Goal: Information Seeking & Learning: Understand process/instructions

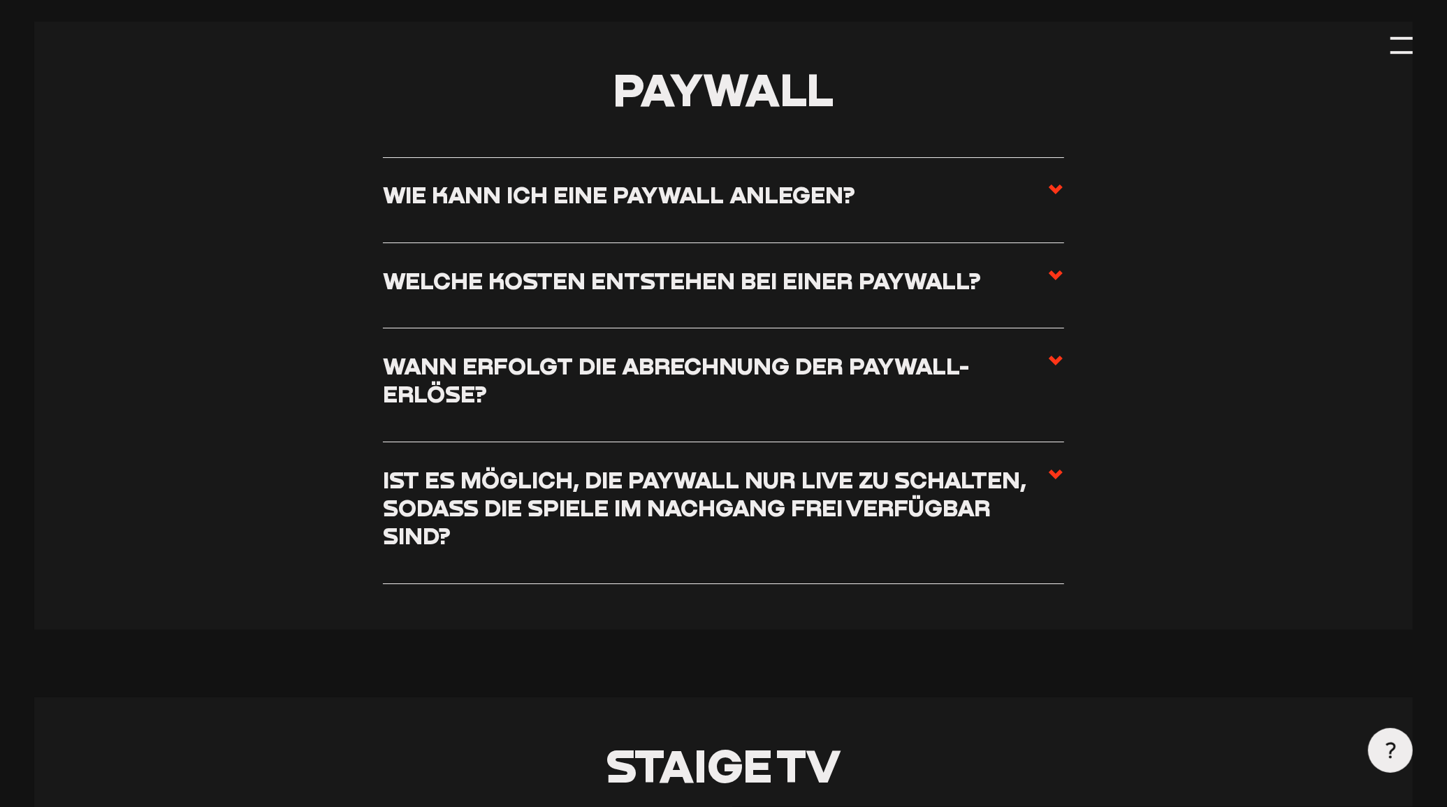
scroll to position [5326, 0]
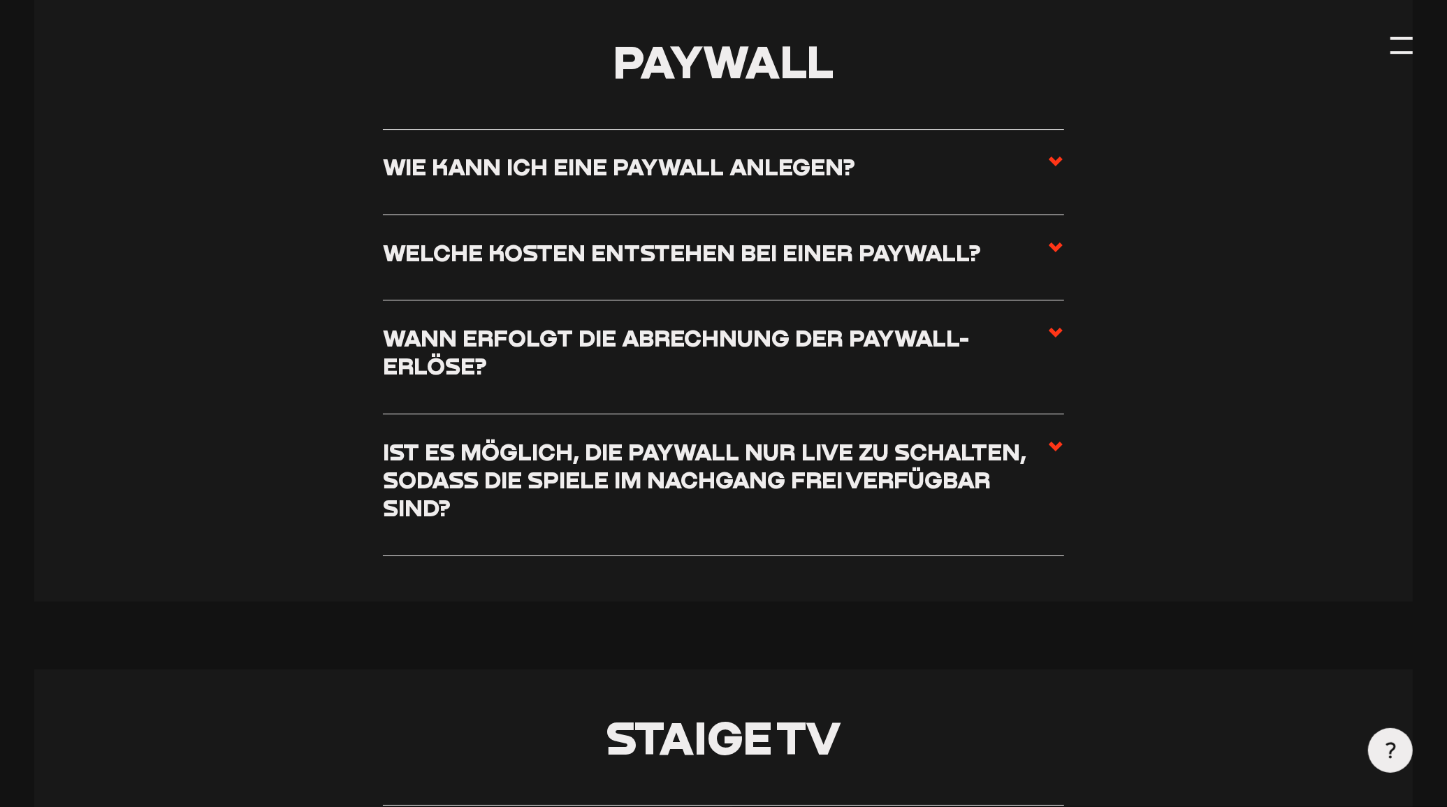
click at [824, 180] on h3 "Wie kann ich eine Paywall anlegen?" at bounding box center [619, 166] width 472 height 28
click at [0, 0] on input "Wie kann ich eine Paywall anlegen?" at bounding box center [0, 0] width 0 height 0
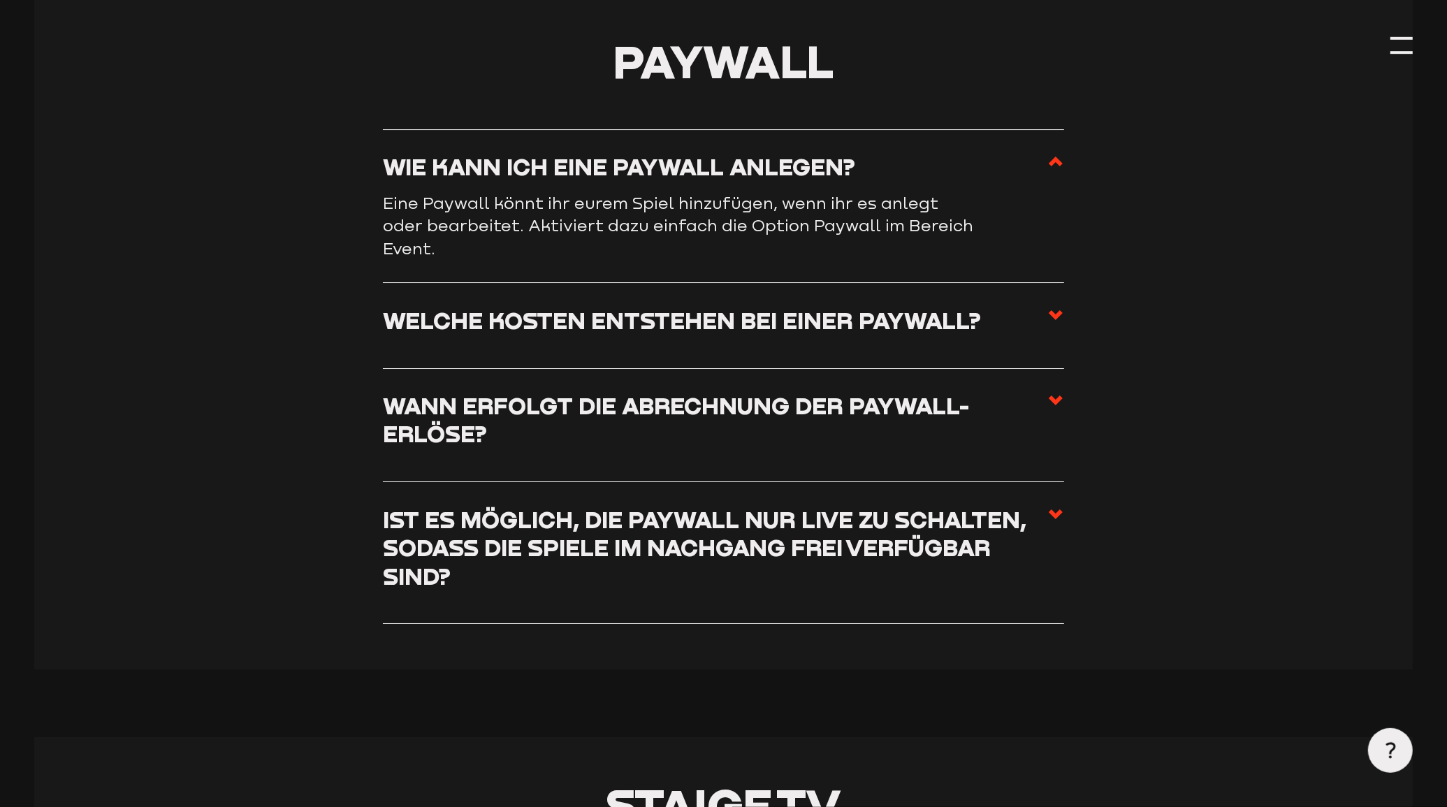
click at [938, 334] on h3 "Welche Kosten entstehen bei einer Paywall?" at bounding box center [682, 320] width 598 height 28
click at [0, 0] on input "Welche Kosten entstehen bei einer Paywall?" at bounding box center [0, 0] width 0 height 0
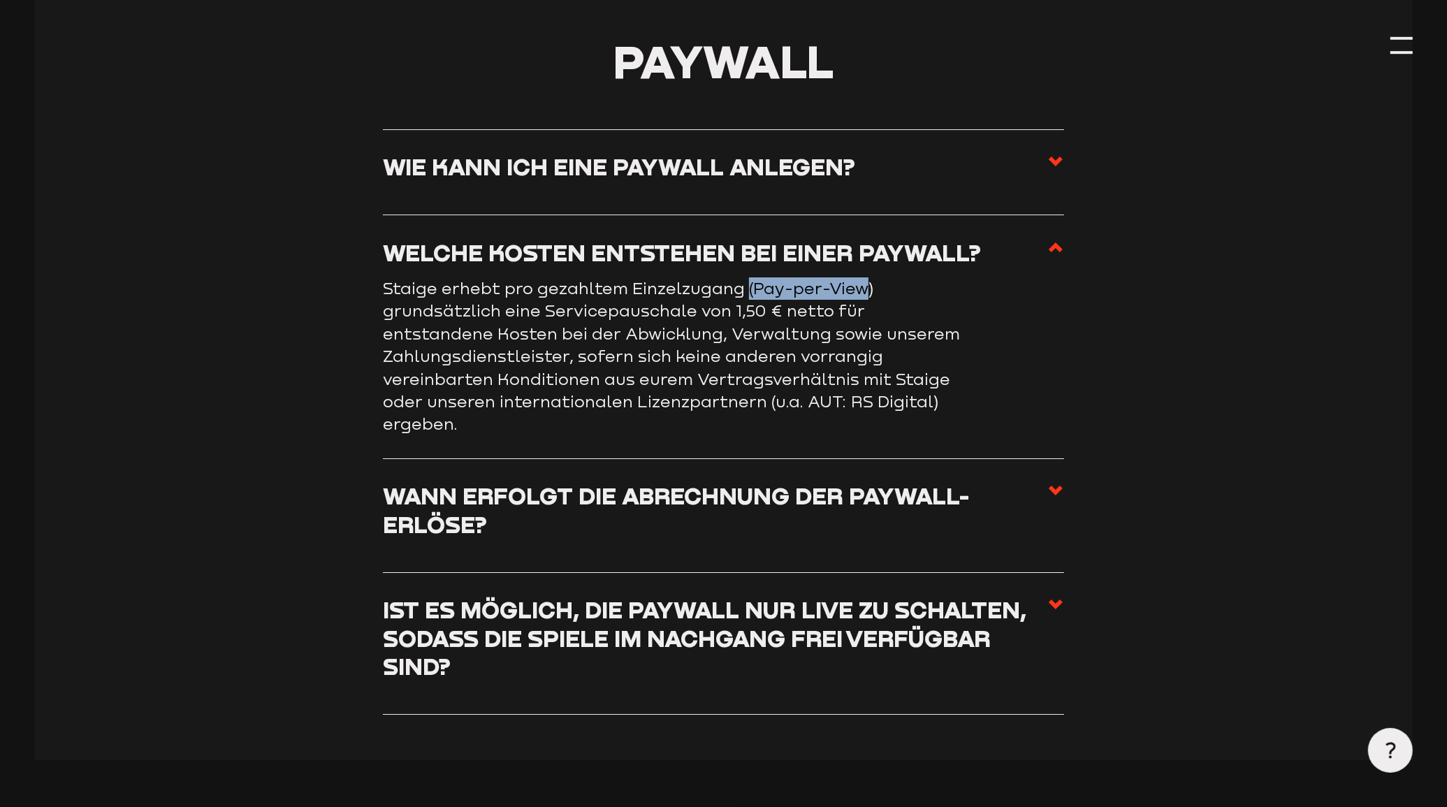
drag, startPoint x: 745, startPoint y: 314, endPoint x: 860, endPoint y: 316, distance: 114.6
click at [860, 316] on p "Staige erhebt pro gezahltem Einzelzugang (Pay-per-View) grundsätzlich eine Serv…" at bounding box center [680, 356] width 594 height 159
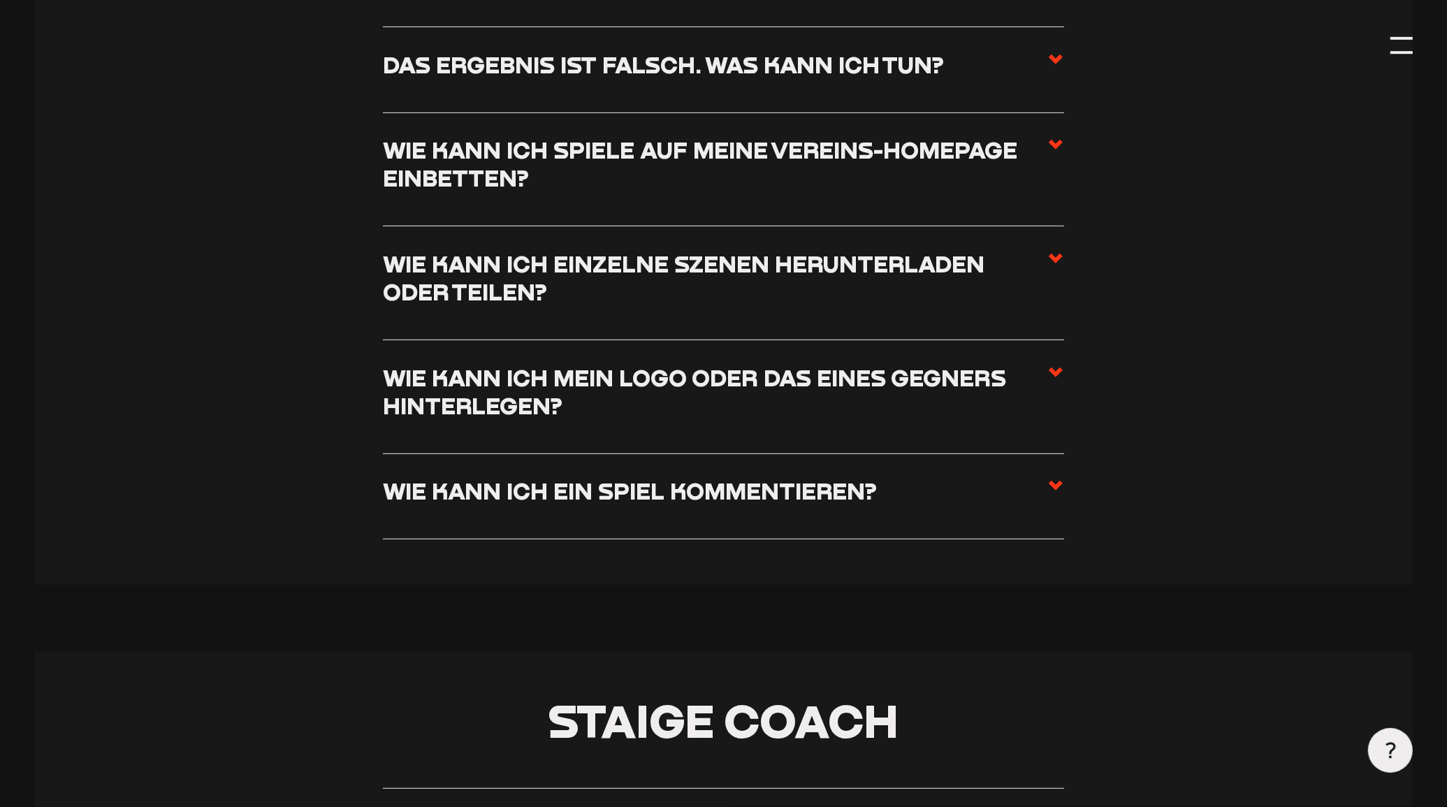
scroll to position [6636, 0]
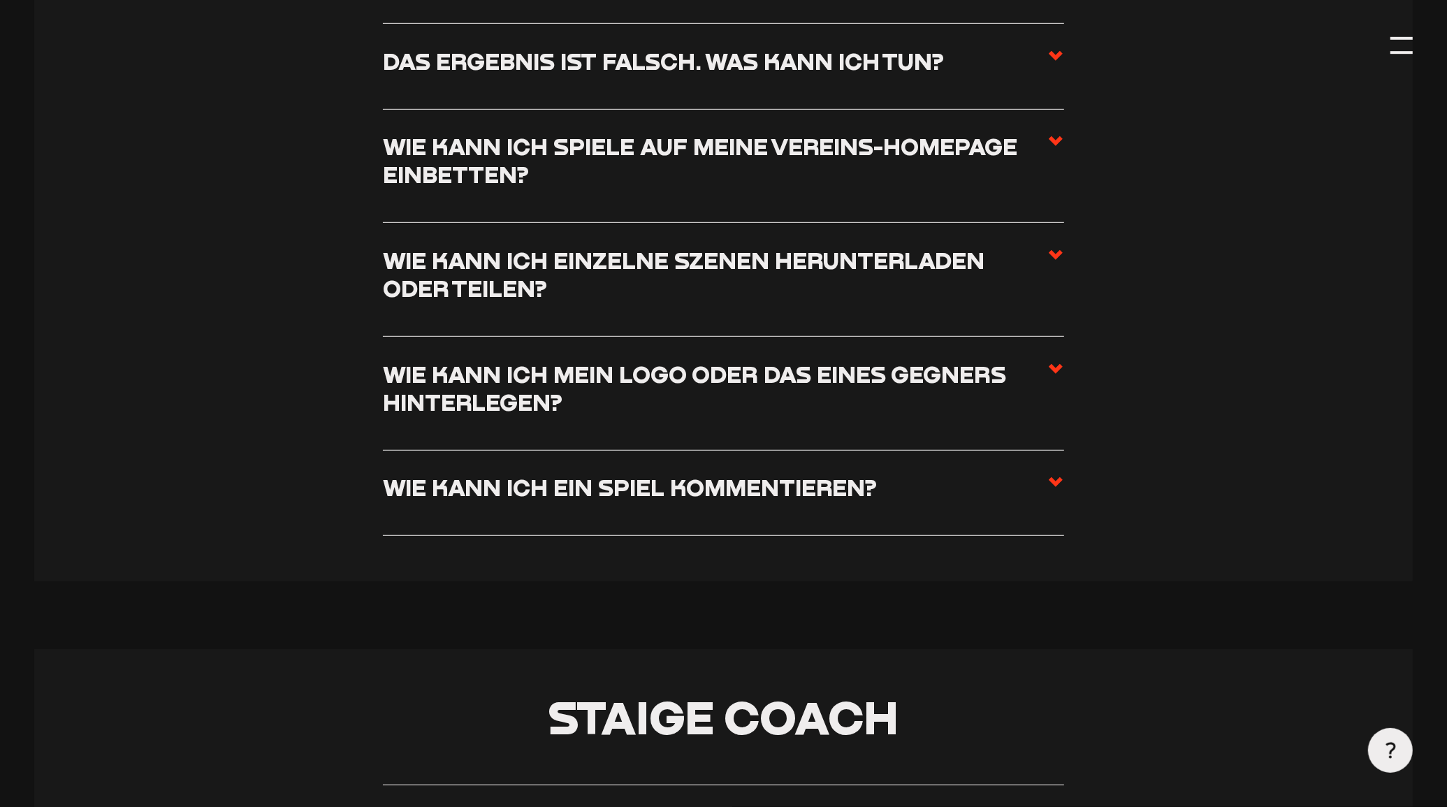
click at [1047, 490] on icon at bounding box center [1055, 482] width 17 height 17
click at [0, 0] on input "Wie kann ich ein Spiel kommentieren?" at bounding box center [0, 0] width 0 height 0
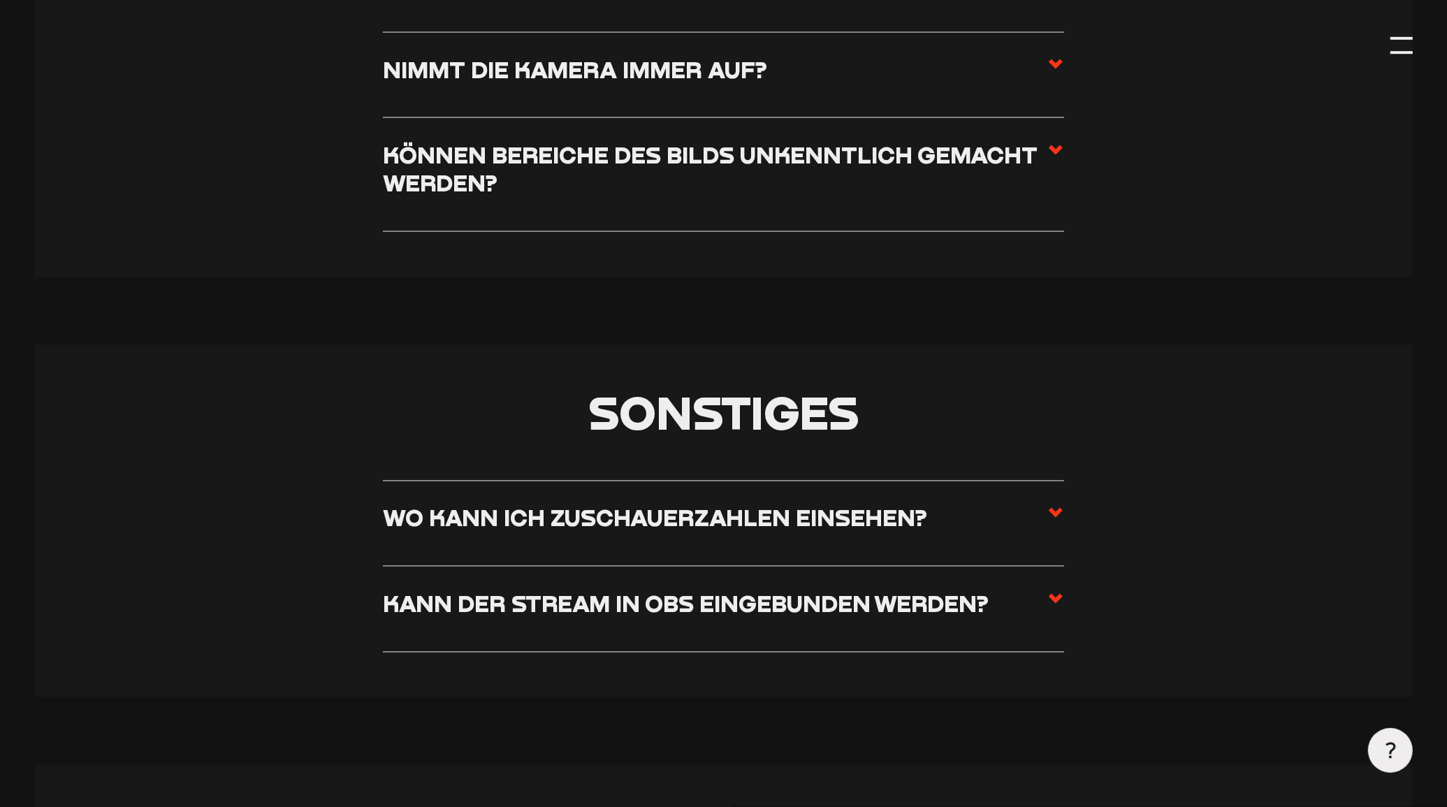
scroll to position [8572, 0]
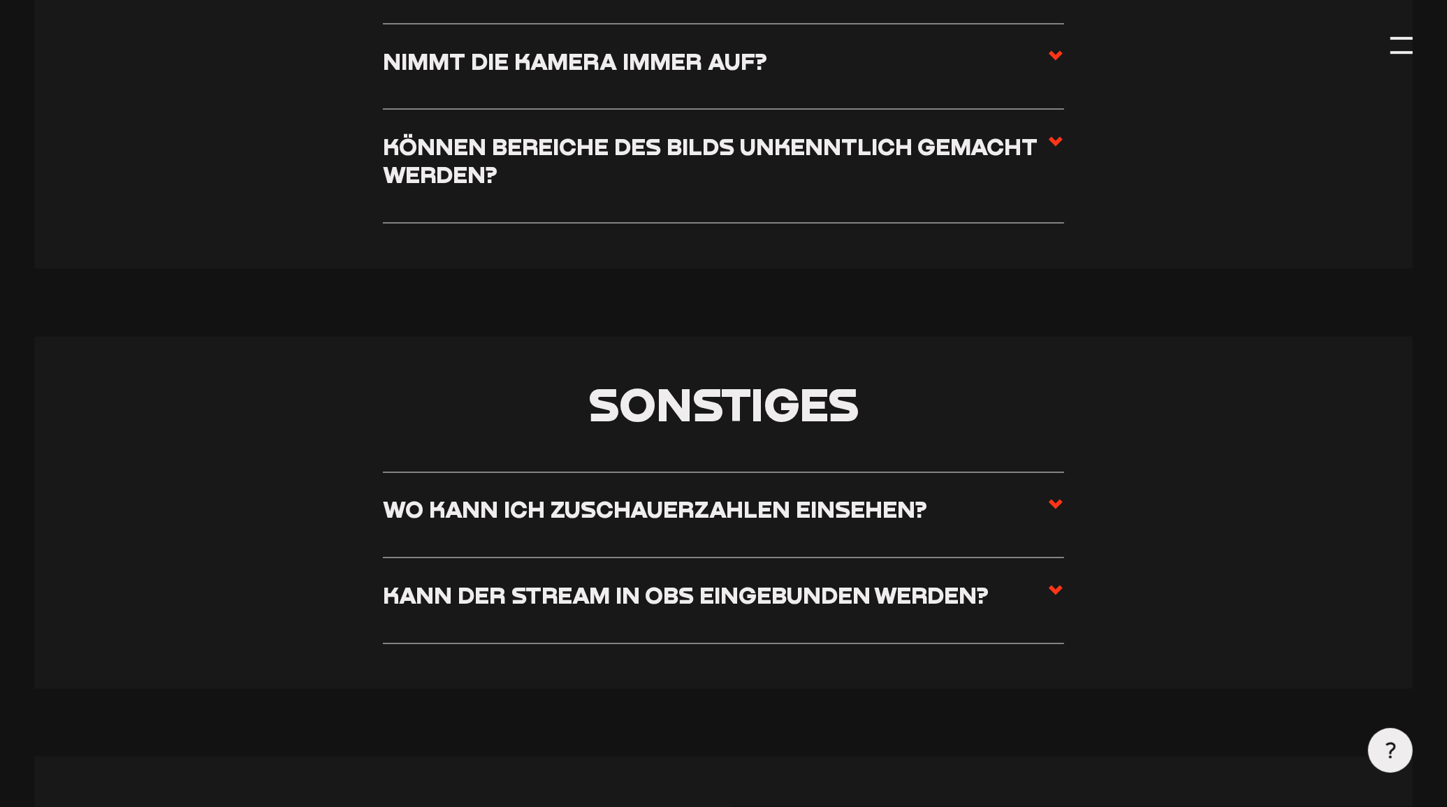
click at [882, 523] on h3 "Wo kann ich Zuschauerzahlen einsehen?" at bounding box center [655, 509] width 544 height 28
click at [0, 0] on input "Wo kann ich Zuschauerzahlen einsehen?" at bounding box center [0, 0] width 0 height 0
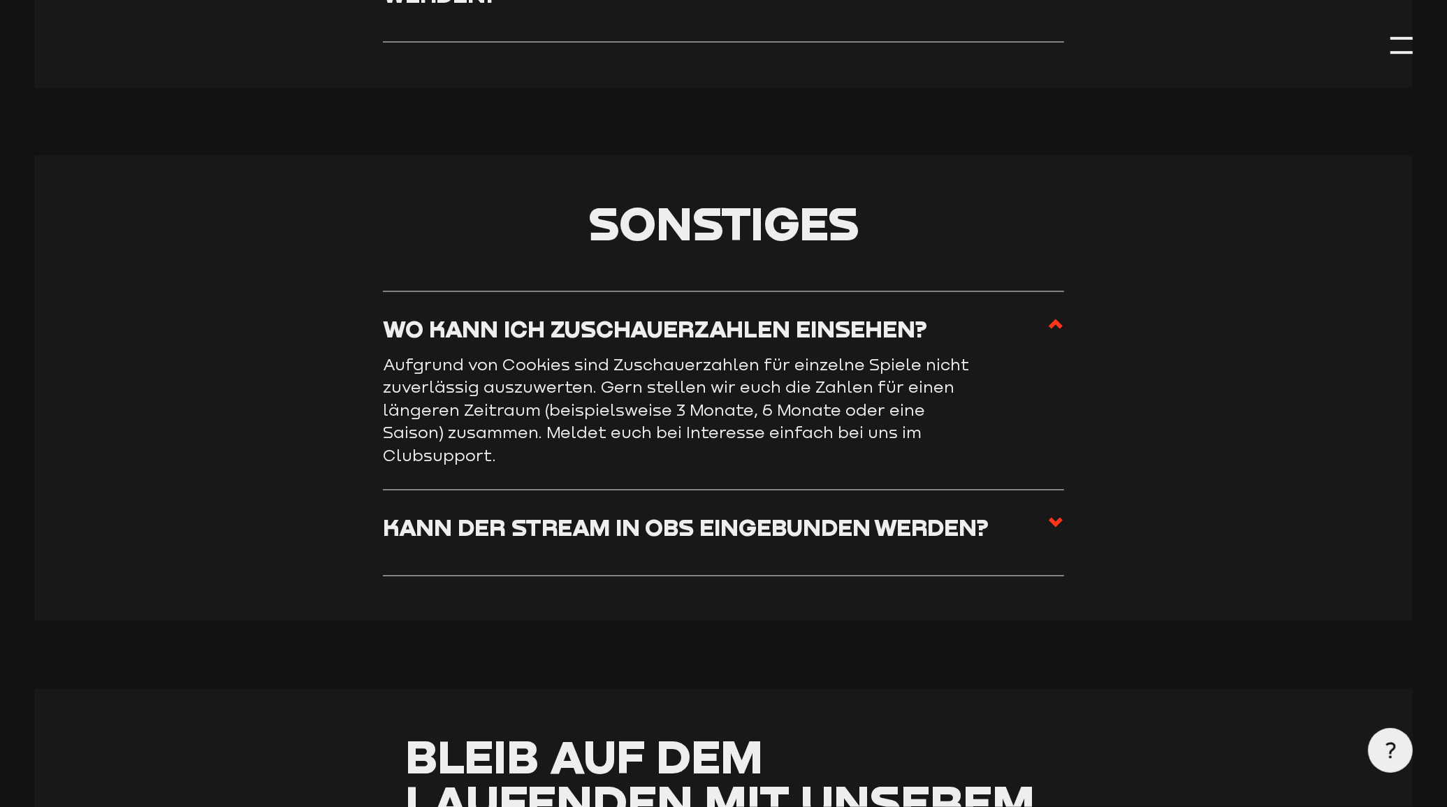
scroll to position [8390, 0]
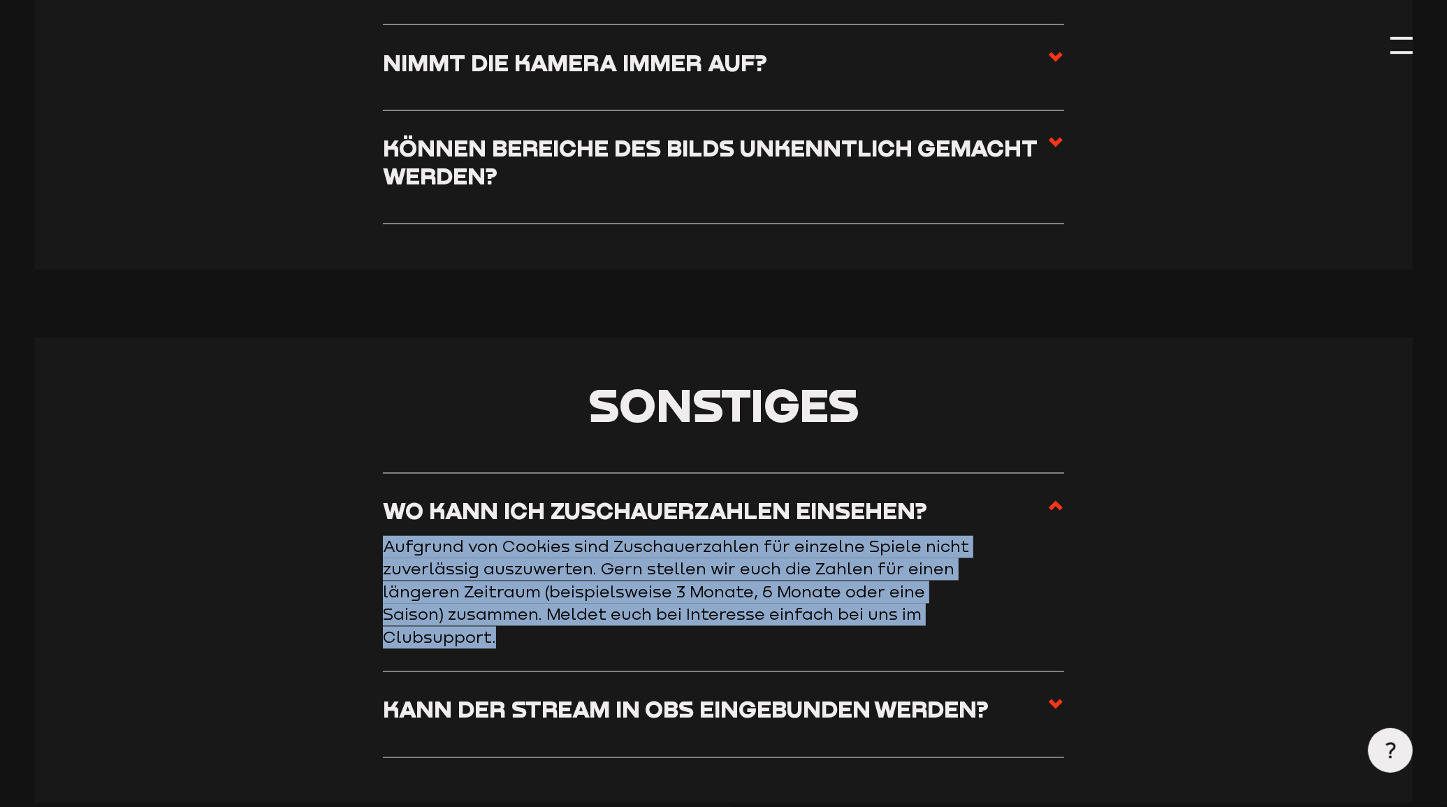
drag, startPoint x: 384, startPoint y: 592, endPoint x: 676, endPoint y: 676, distance: 303.8
click at [676, 645] on p "Aufgrund von Cookies sind Zuschauerzahlen für einzelne Spiele nicht zuverlässig…" at bounding box center [680, 592] width 594 height 113
